Goal: Transaction & Acquisition: Subscribe to service/newsletter

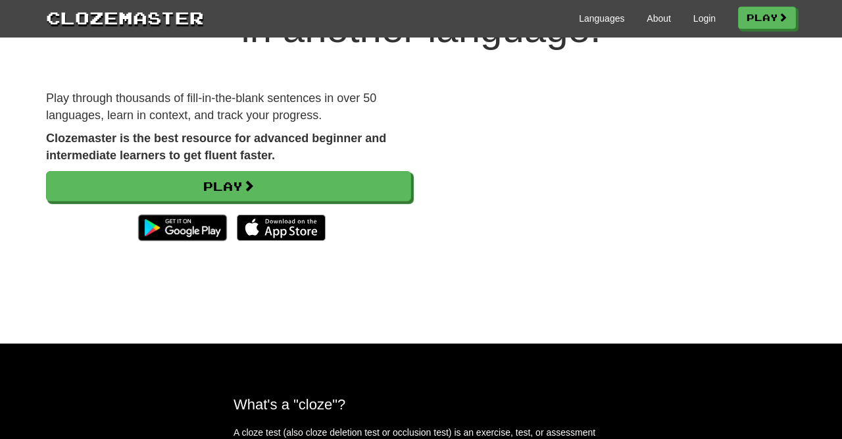
scroll to position [116, 0]
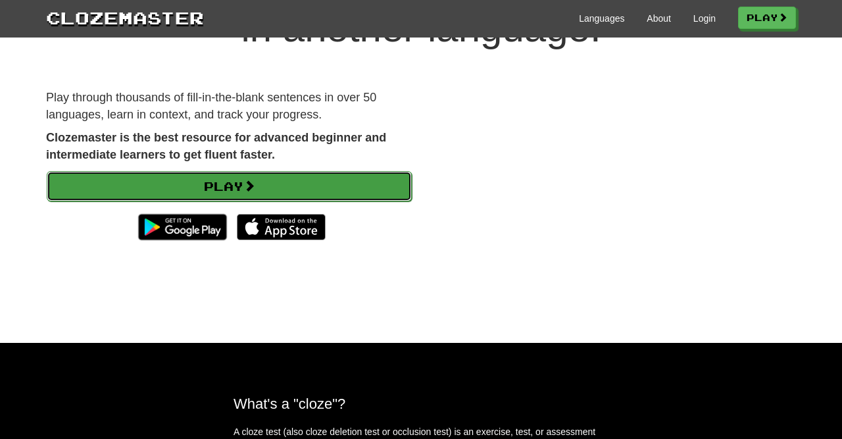
click at [361, 185] on link "Play" at bounding box center [229, 186] width 365 height 30
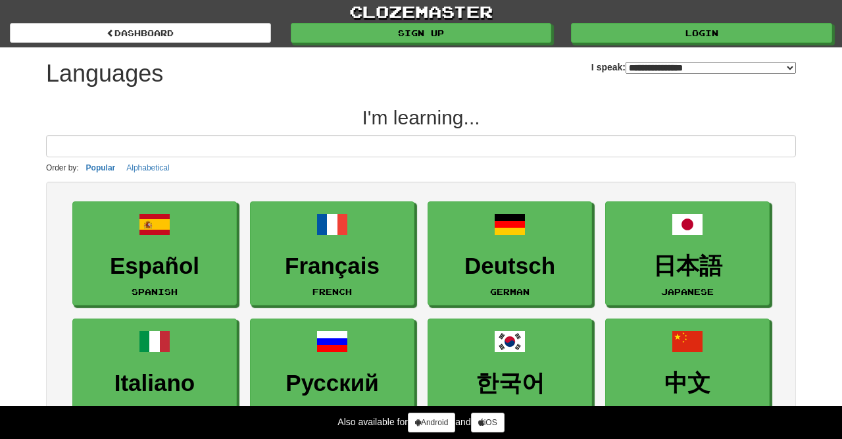
select select "*******"
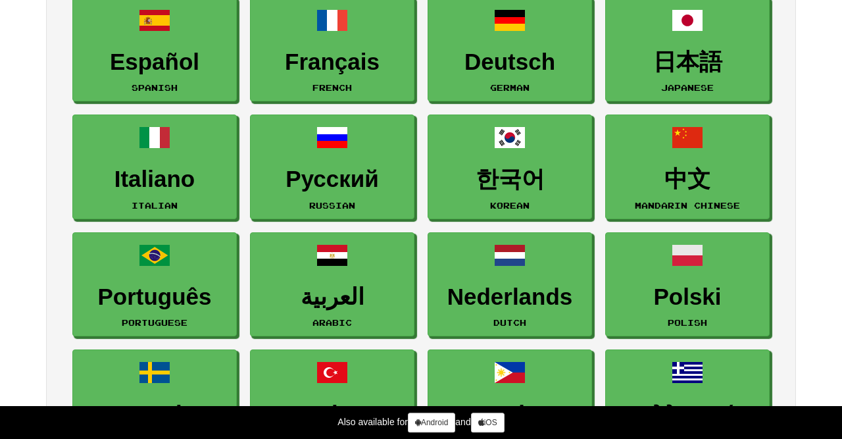
scroll to position [200, 0]
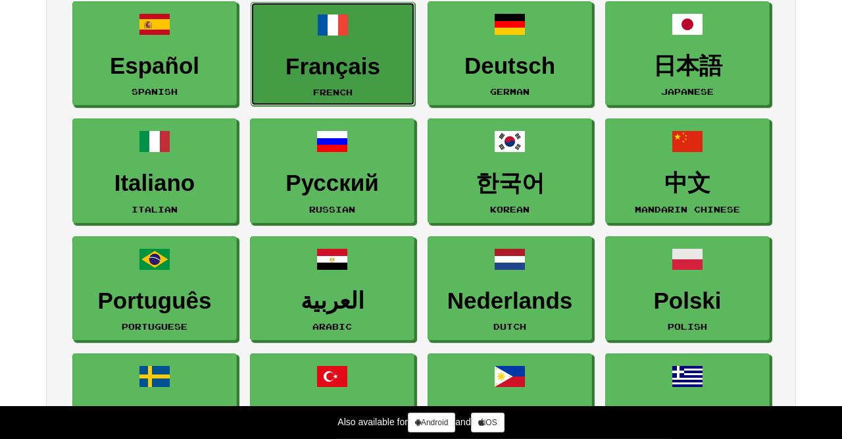
click at [385, 81] on link "Français French" at bounding box center [333, 54] width 164 height 105
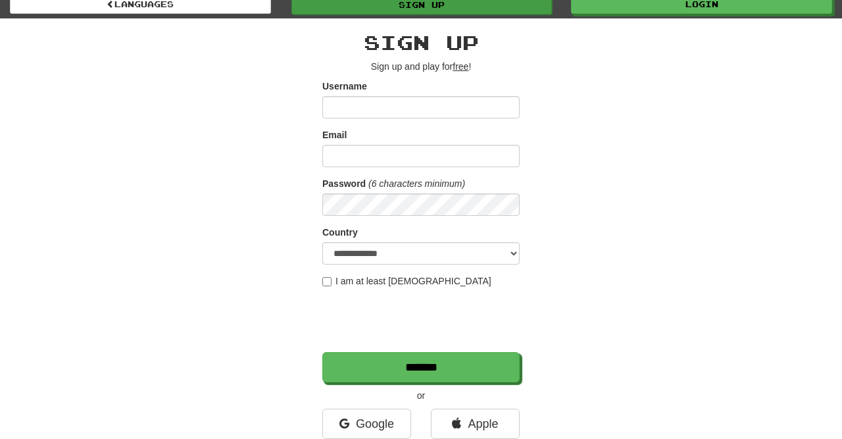
scroll to position [29, 0]
